Goal: Information Seeking & Learning: Find specific fact

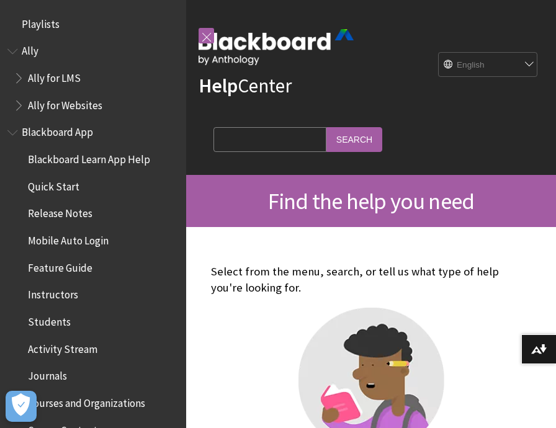
click at [271, 137] on input "Search Query" at bounding box center [270, 139] width 113 height 24
type input "[PERSON_NAME]"
click at [327, 127] on input "Search" at bounding box center [355, 139] width 56 height 24
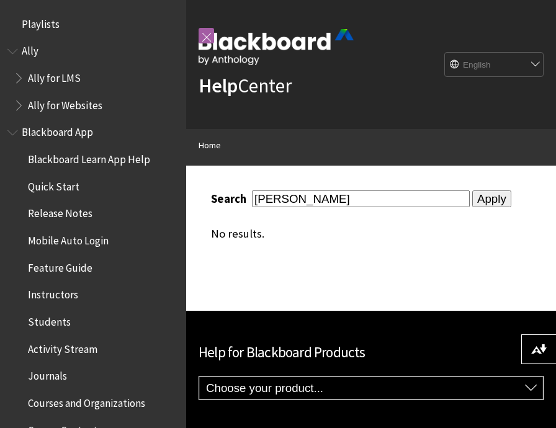
click at [305, 201] on input "aida" at bounding box center [361, 199] width 218 height 17
type input "ai design assistant"
click at [477, 191] on input "Apply" at bounding box center [492, 199] width 39 height 17
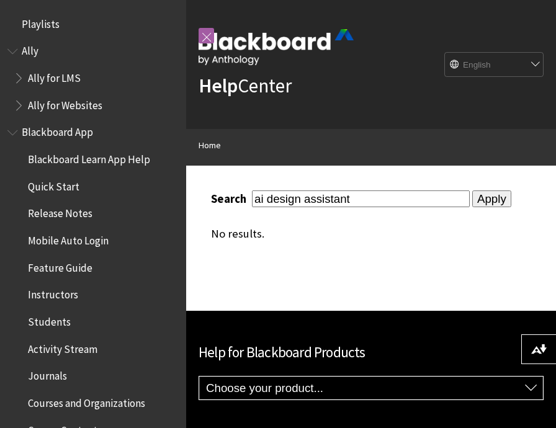
click at [478, 196] on input "Apply" at bounding box center [492, 199] width 39 height 17
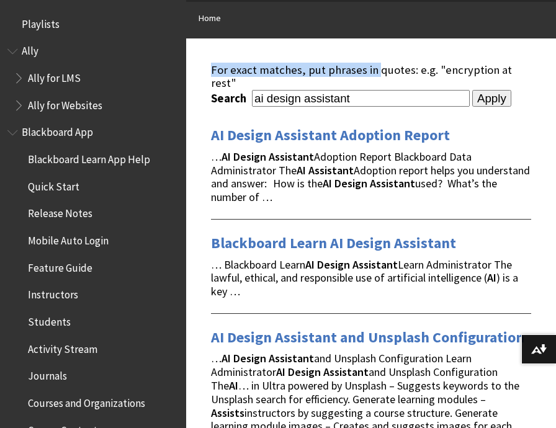
scroll to position [131, 0]
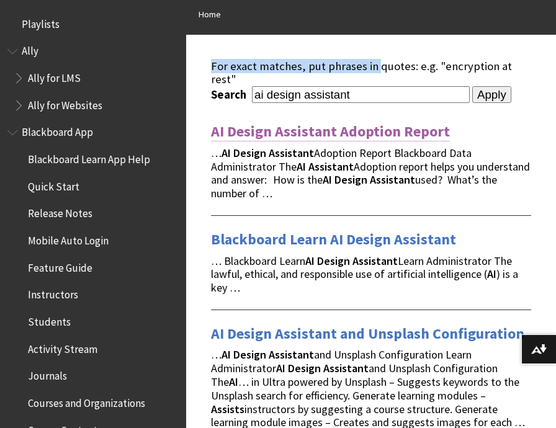
click at [294, 122] on link "AI Design Assistant Adoption Report" at bounding box center [330, 132] width 239 height 20
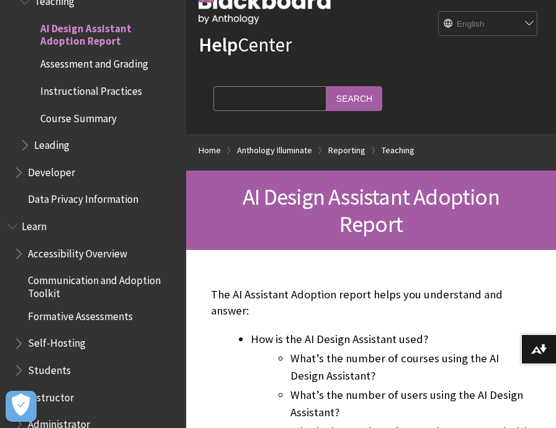
scroll to position [50, 0]
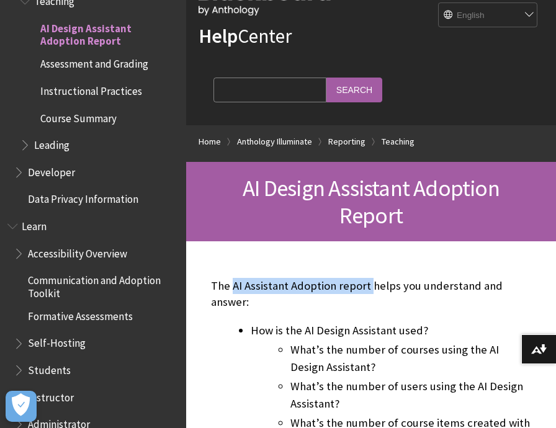
drag, startPoint x: 369, startPoint y: 287, endPoint x: 234, endPoint y: 286, distance: 134.7
click at [234, 286] on p "The AI Assistant Adoption report helps you understand and answer:" at bounding box center [371, 294] width 320 height 32
copy p "AI Assistant Adoption report"
